Goal: Information Seeking & Learning: Understand process/instructions

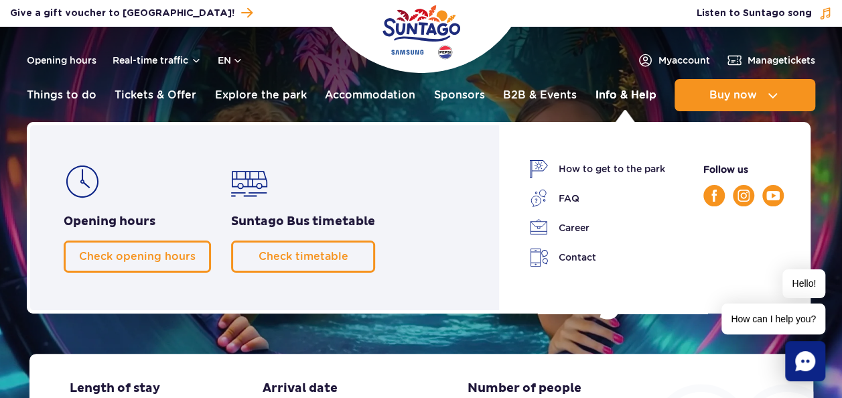
click at [615, 92] on link "Info & Help" at bounding box center [625, 95] width 61 height 32
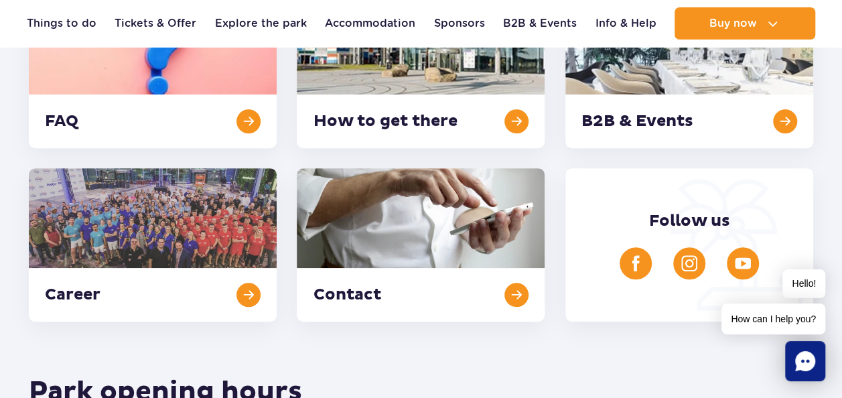
scroll to position [295, 0]
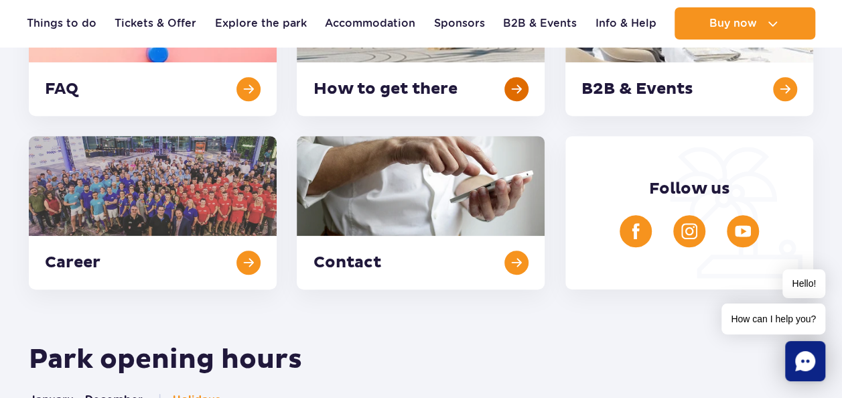
click at [341, 94] on link at bounding box center [421, 38] width 248 height 153
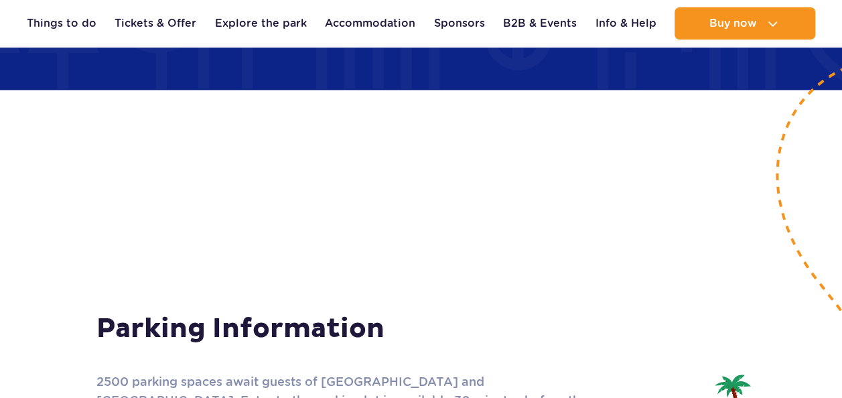
scroll to position [1399, 0]
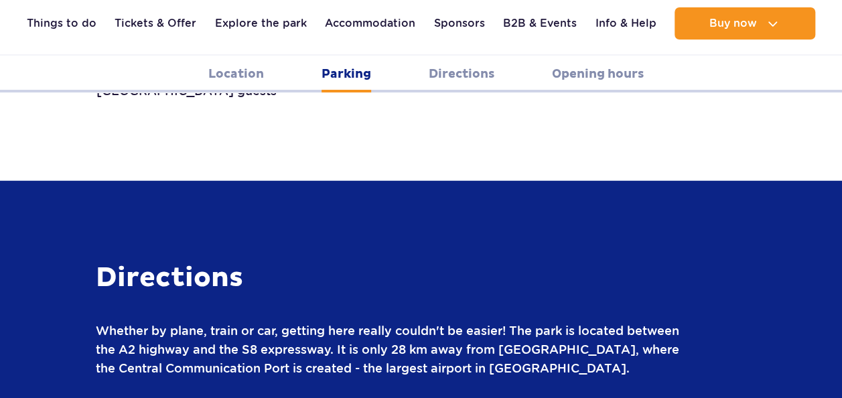
scroll to position [1748, 0]
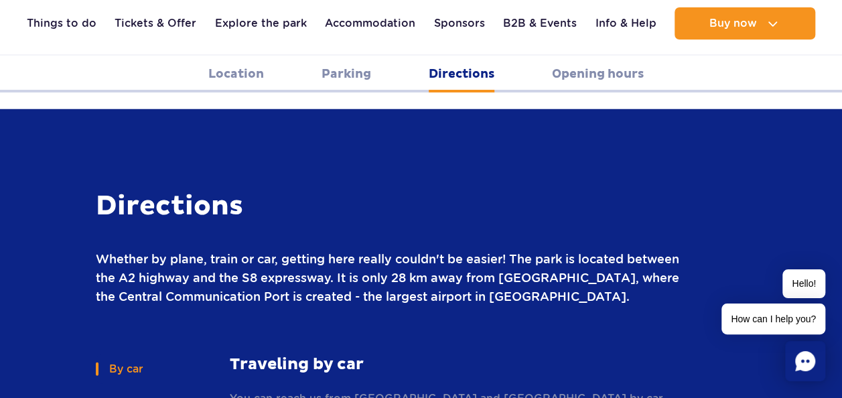
click at [3, 151] on section "Directions Whether by plane, train or car, getting here really couldn't be easi…" at bounding box center [421, 399] width 842 height 580
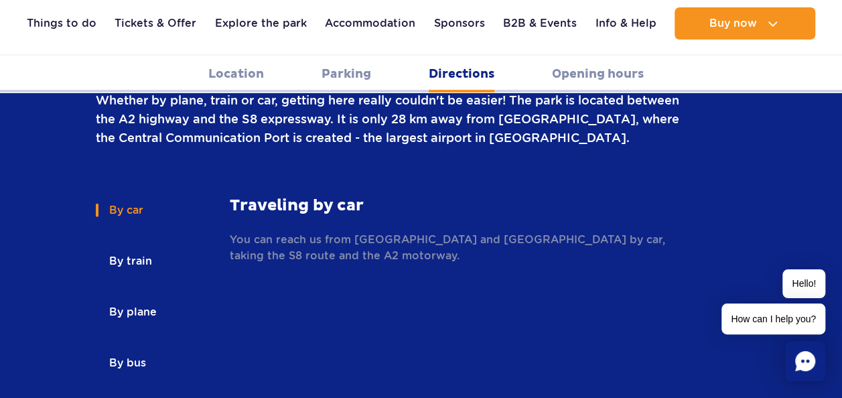
scroll to position [1909, 0]
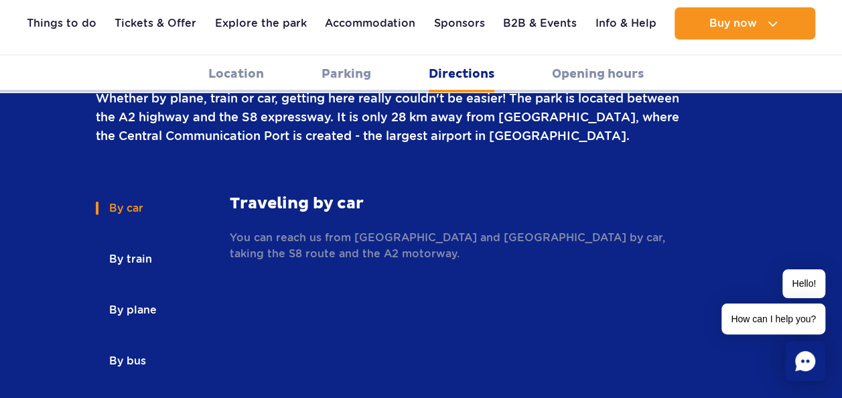
click at [115, 244] on button "By train" at bounding box center [130, 258] width 68 height 29
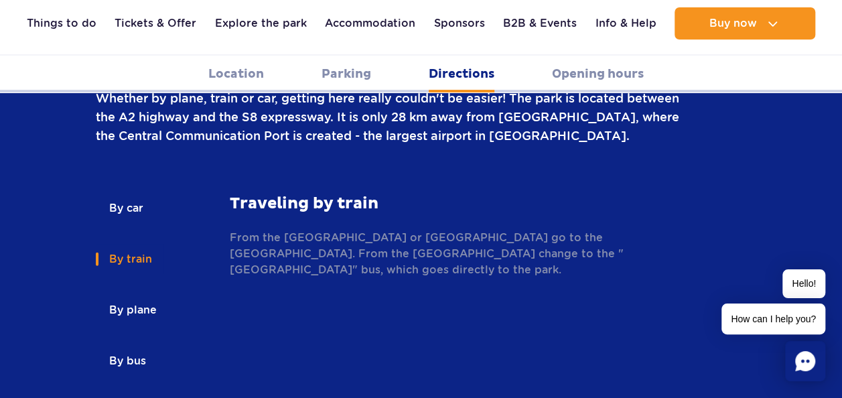
click at [382, 230] on p "From the [GEOGRAPHIC_DATA] or [GEOGRAPHIC_DATA] go to the [GEOGRAPHIC_DATA]. Fr…" at bounding box center [454, 254] width 449 height 48
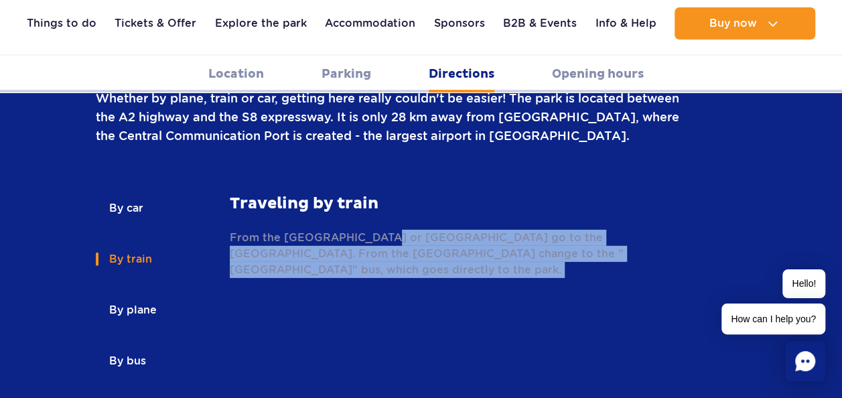
click at [382, 230] on p "From the [GEOGRAPHIC_DATA] or [GEOGRAPHIC_DATA] go to the [GEOGRAPHIC_DATA]. Fr…" at bounding box center [454, 254] width 449 height 48
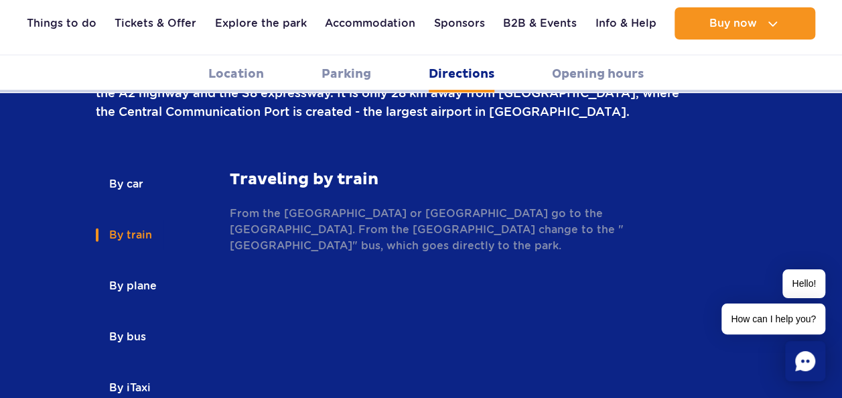
scroll to position [1936, 0]
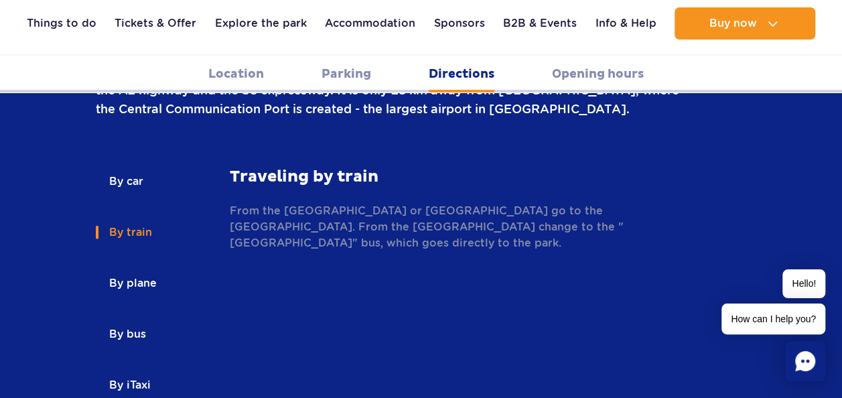
click at [135, 319] on button "By bus" at bounding box center [127, 333] width 62 height 29
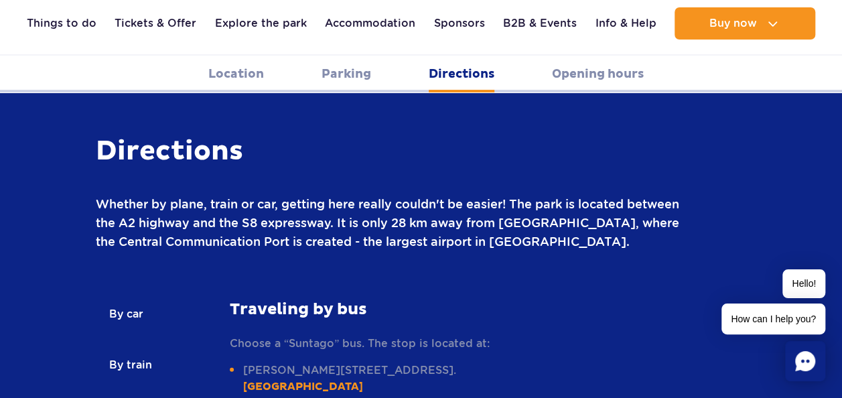
scroll to position [1802, 0]
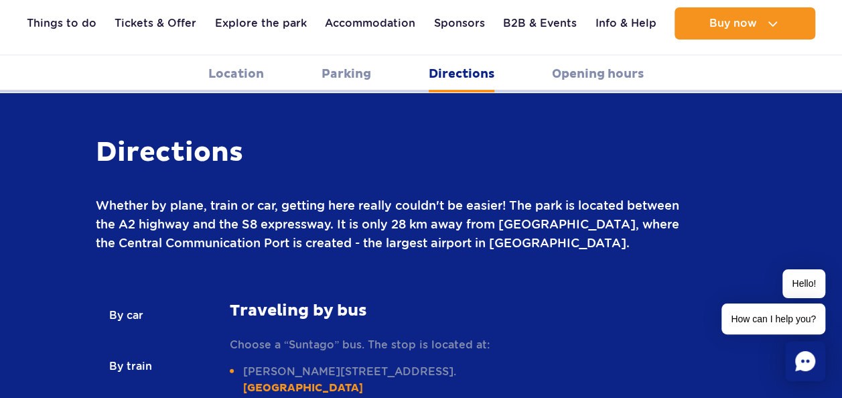
click at [291, 196] on p "Whether by plane, train or car, getting here really couldn't be easier! The par…" at bounding box center [387, 224] width 583 height 56
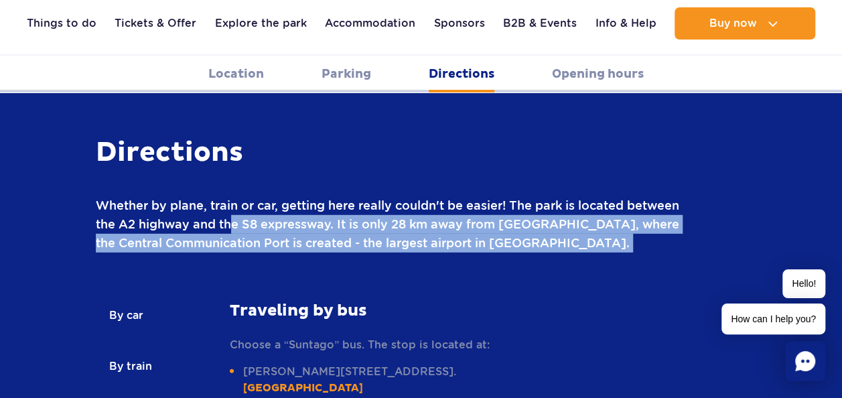
click at [291, 196] on p "Whether by plane, train or car, getting here really couldn't be easier! The par…" at bounding box center [387, 224] width 583 height 56
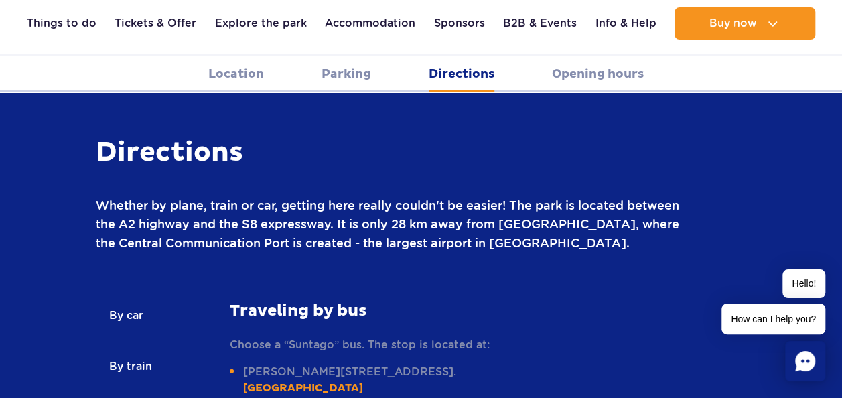
click at [291, 196] on p "Whether by plane, train or car, getting here really couldn't be easier! The par…" at bounding box center [387, 224] width 583 height 56
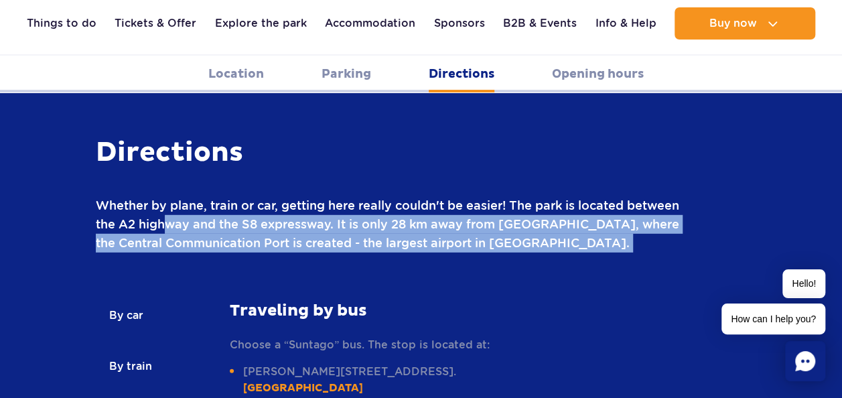
drag, startPoint x: 291, startPoint y: 149, endPoint x: 219, endPoint y: 157, distance: 72.1
click at [219, 196] on p "Whether by plane, train or car, getting here really couldn't be easier! The par…" at bounding box center [387, 224] width 583 height 56
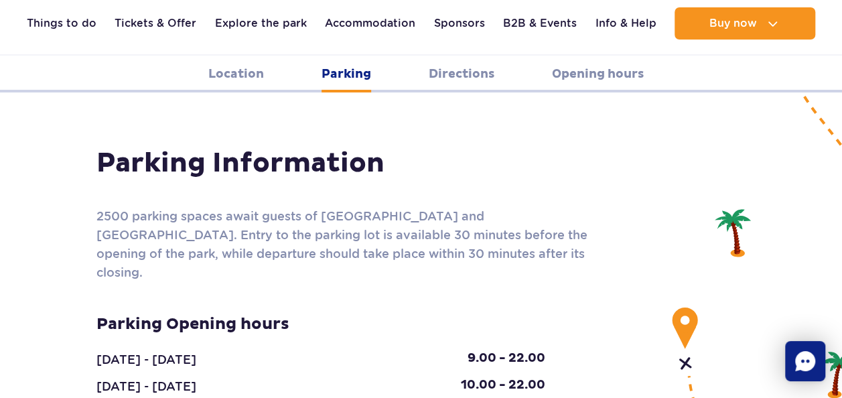
scroll to position [1159, 0]
